Goal: Information Seeking & Learning: Learn about a topic

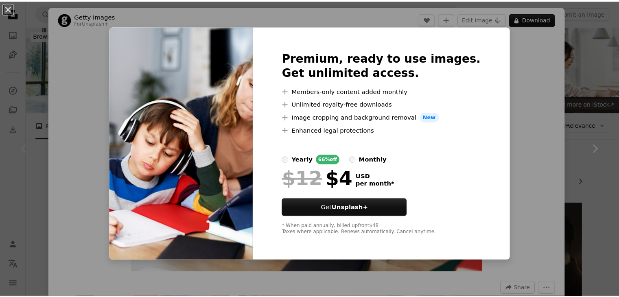
scroll to position [78, 0]
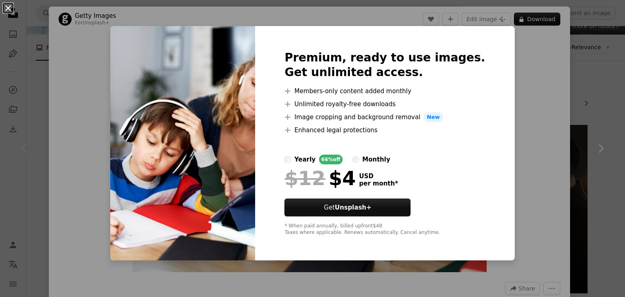
click at [9, 12] on button "An X shape" at bounding box center [8, 8] width 10 height 10
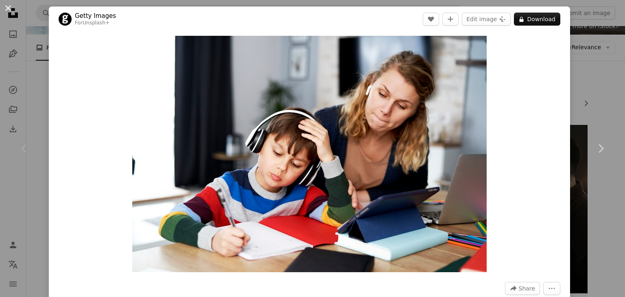
click at [8, 8] on button "An X shape" at bounding box center [8, 8] width 10 height 10
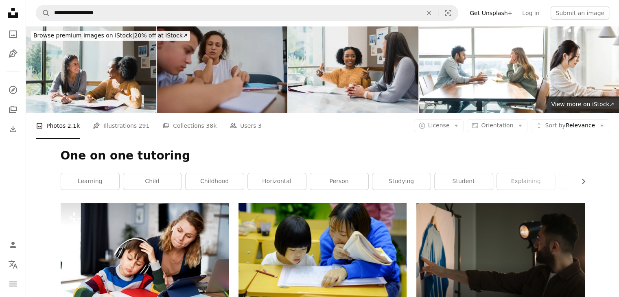
click at [218, 65] on img at bounding box center [222, 69] width 130 height 87
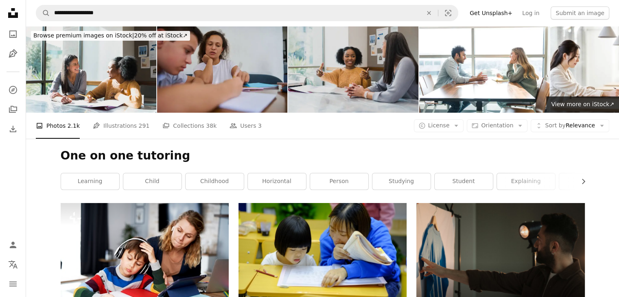
click at [329, 86] on img at bounding box center [353, 69] width 130 height 87
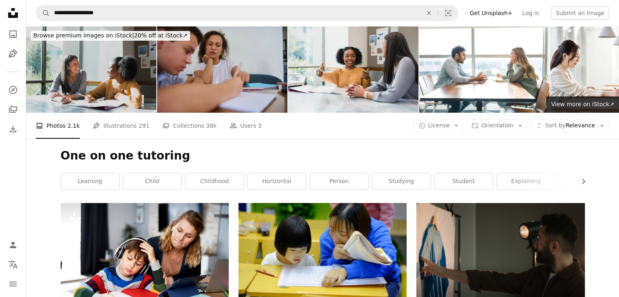
click at [90, 85] on img at bounding box center [91, 69] width 130 height 87
